Goal: Task Accomplishment & Management: Use online tool/utility

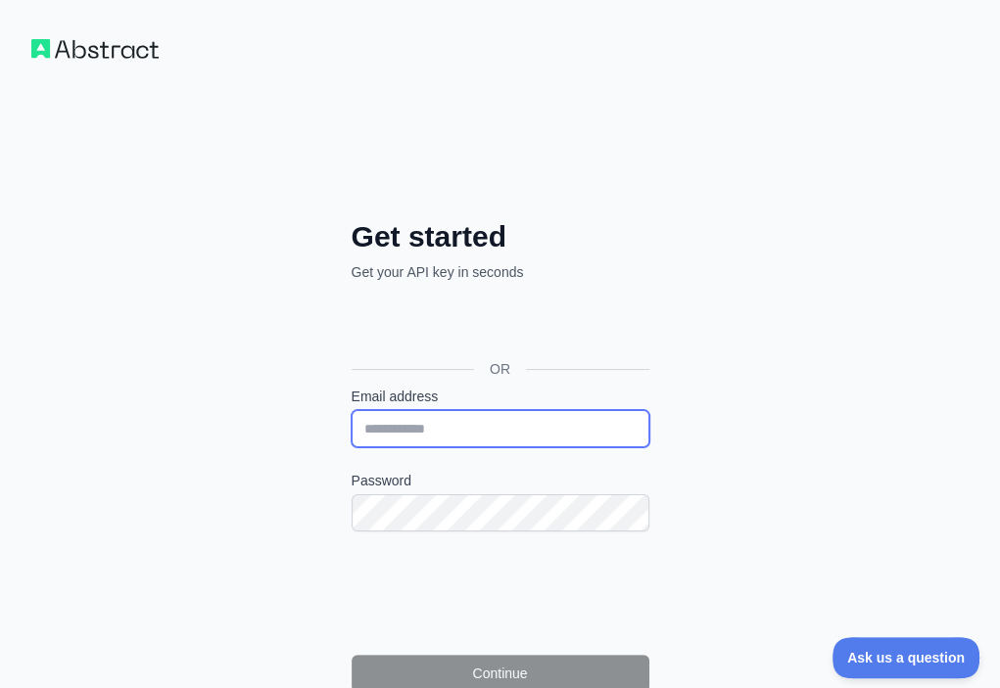
click at [352, 410] on input "Email address" at bounding box center [501, 428] width 298 height 37
paste input "**********"
type input "**********"
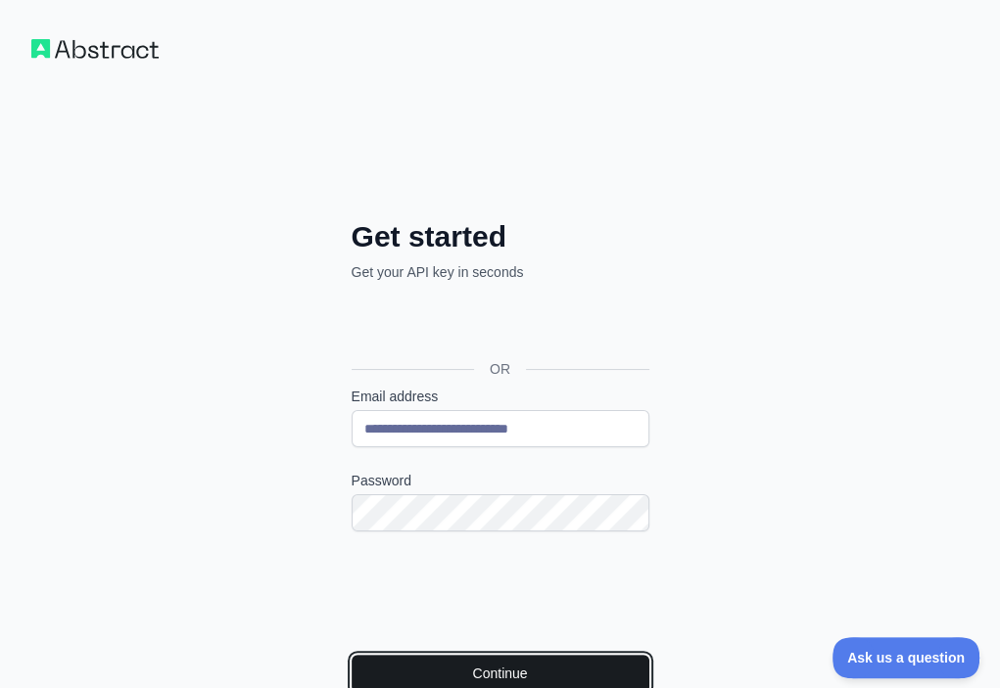
click at [356, 655] on button "Continue" at bounding box center [501, 673] width 298 height 37
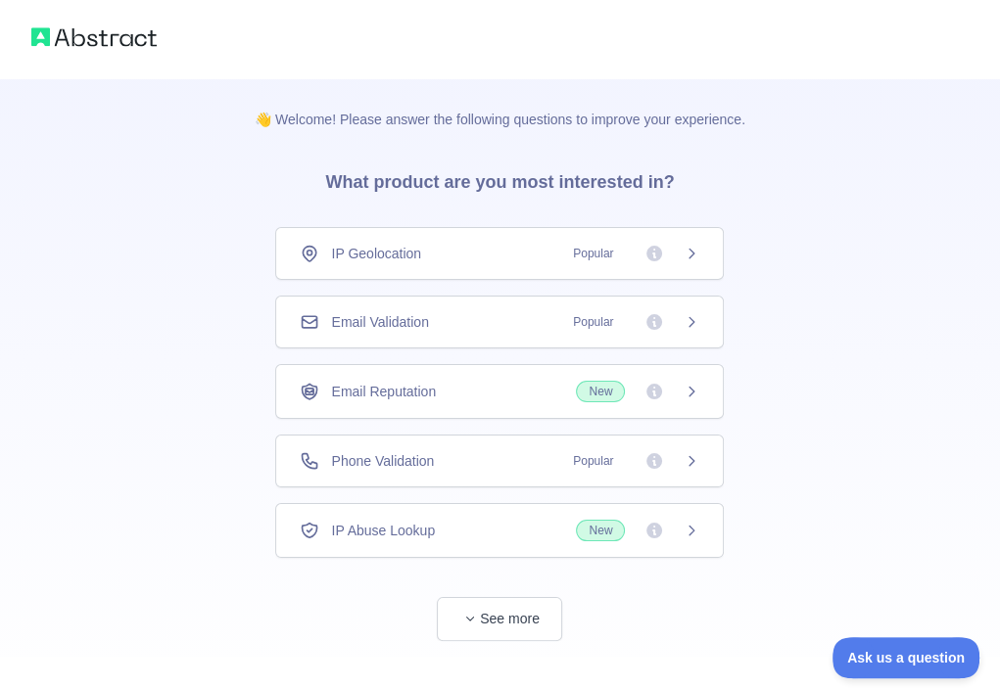
click at [552, 333] on div "Email Validation Popular" at bounding box center [499, 322] width 448 height 53
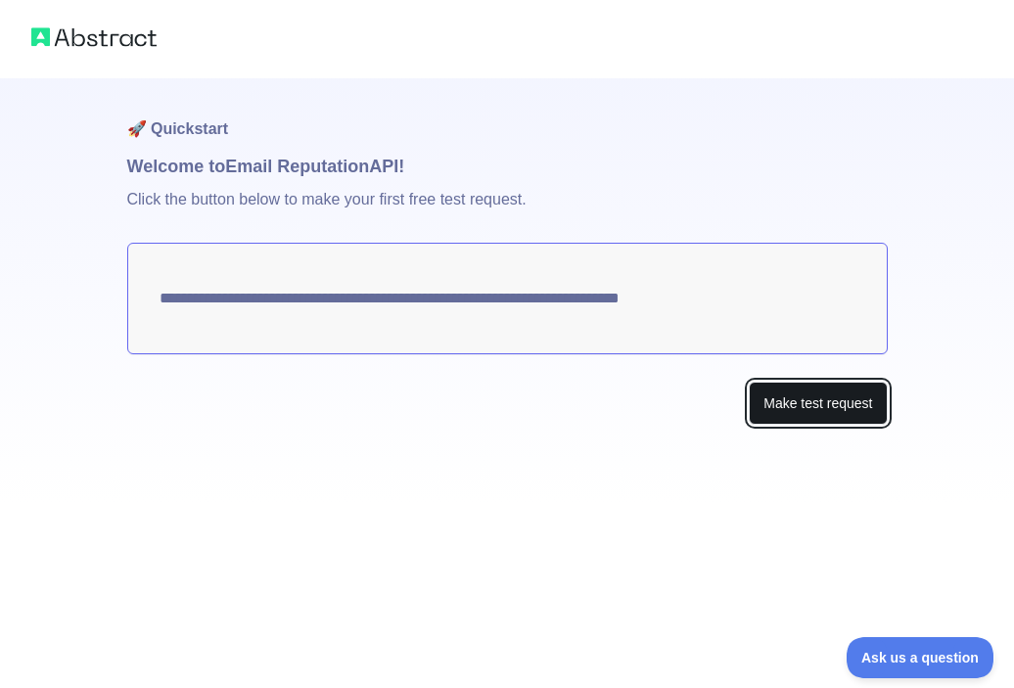
click at [833, 395] on button "Make test request" at bounding box center [818, 404] width 138 height 44
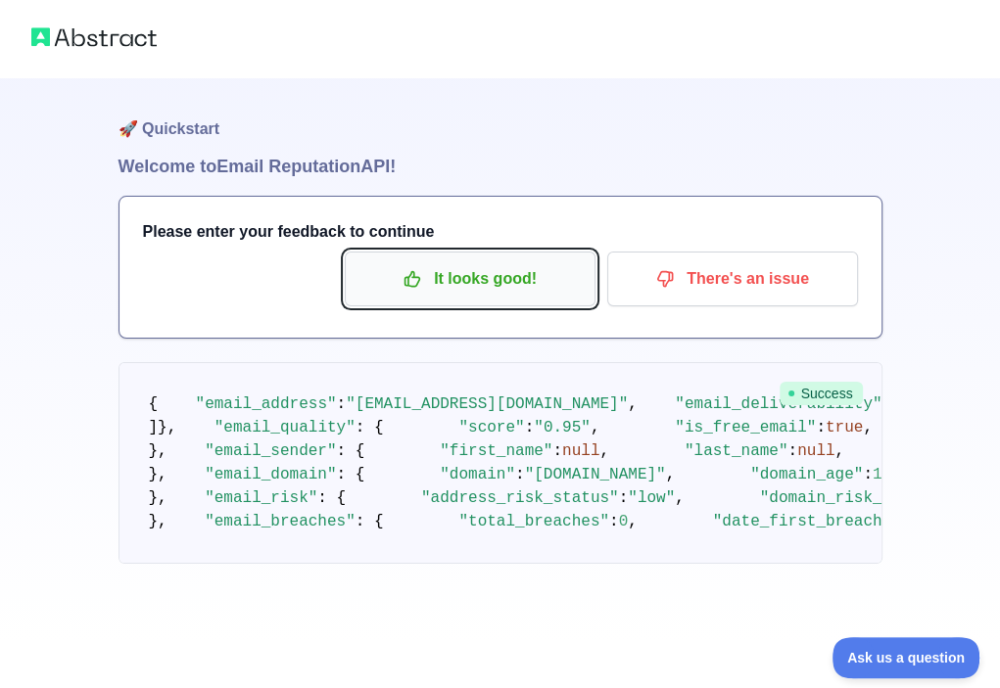
click at [414, 274] on icon "button" at bounding box center [412, 279] width 20 height 20
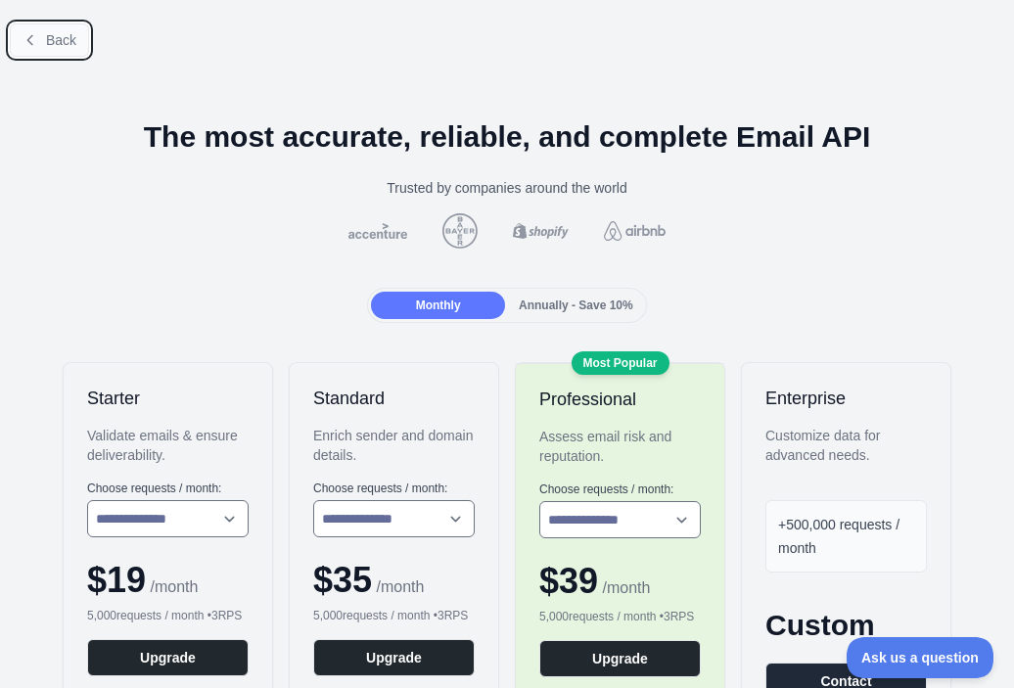
click at [66, 48] on button "Back" at bounding box center [49, 39] width 79 height 33
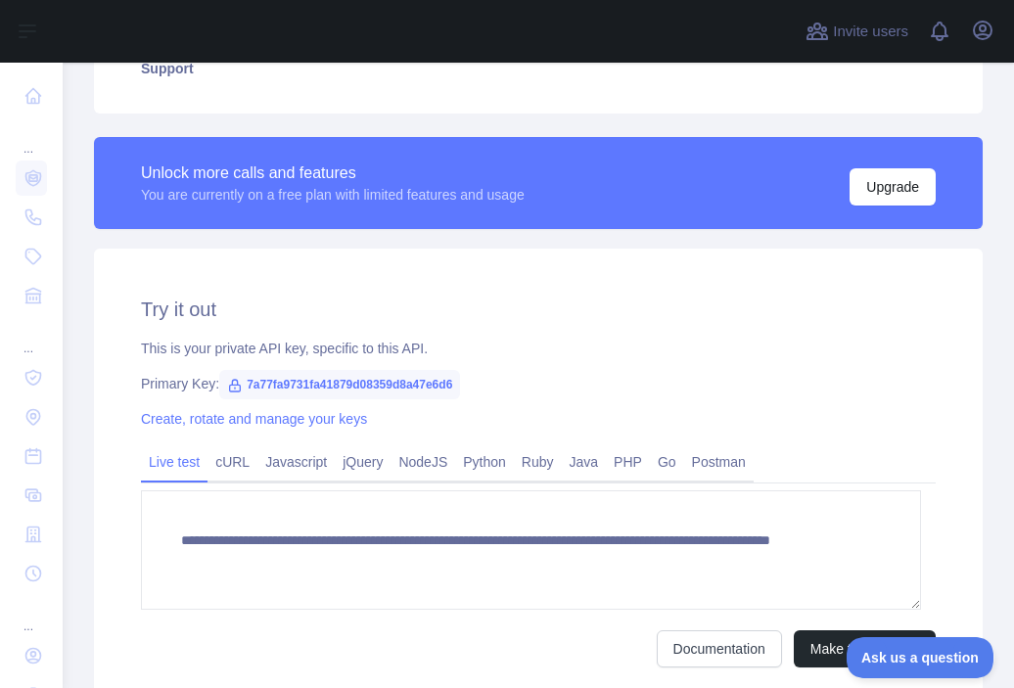
scroll to position [504, 0]
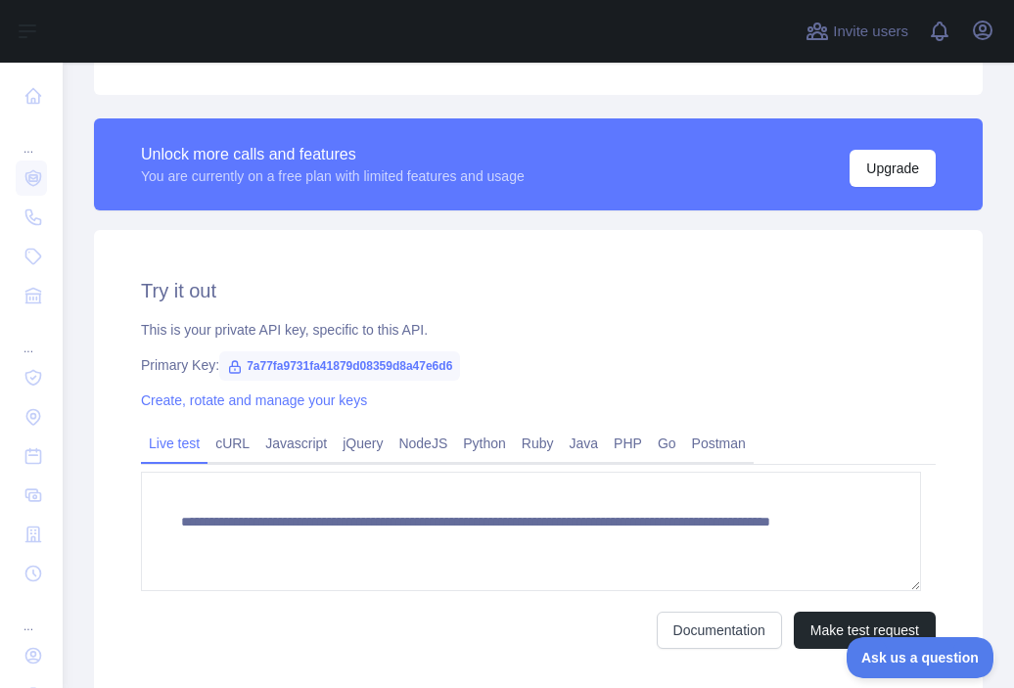
click at [378, 367] on span "7a77fa9731fa41879d08359d8a47e6d6" at bounding box center [339, 366] width 241 height 29
copy span "7a77fa9731fa41879d08359d8a47e6d6"
